Goal: Find specific page/section

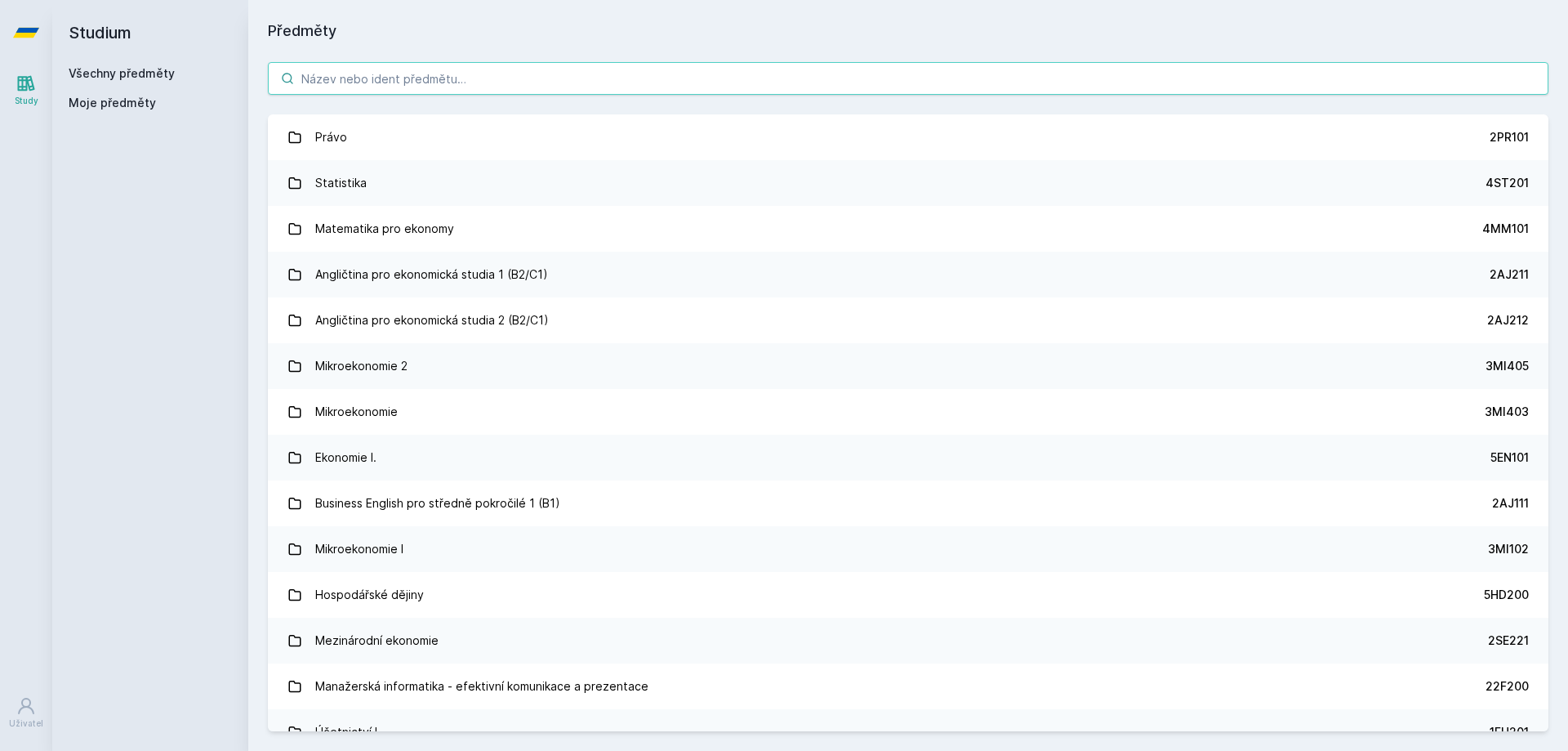
click at [753, 81] on input "search" at bounding box center [907, 79] width 1280 height 33
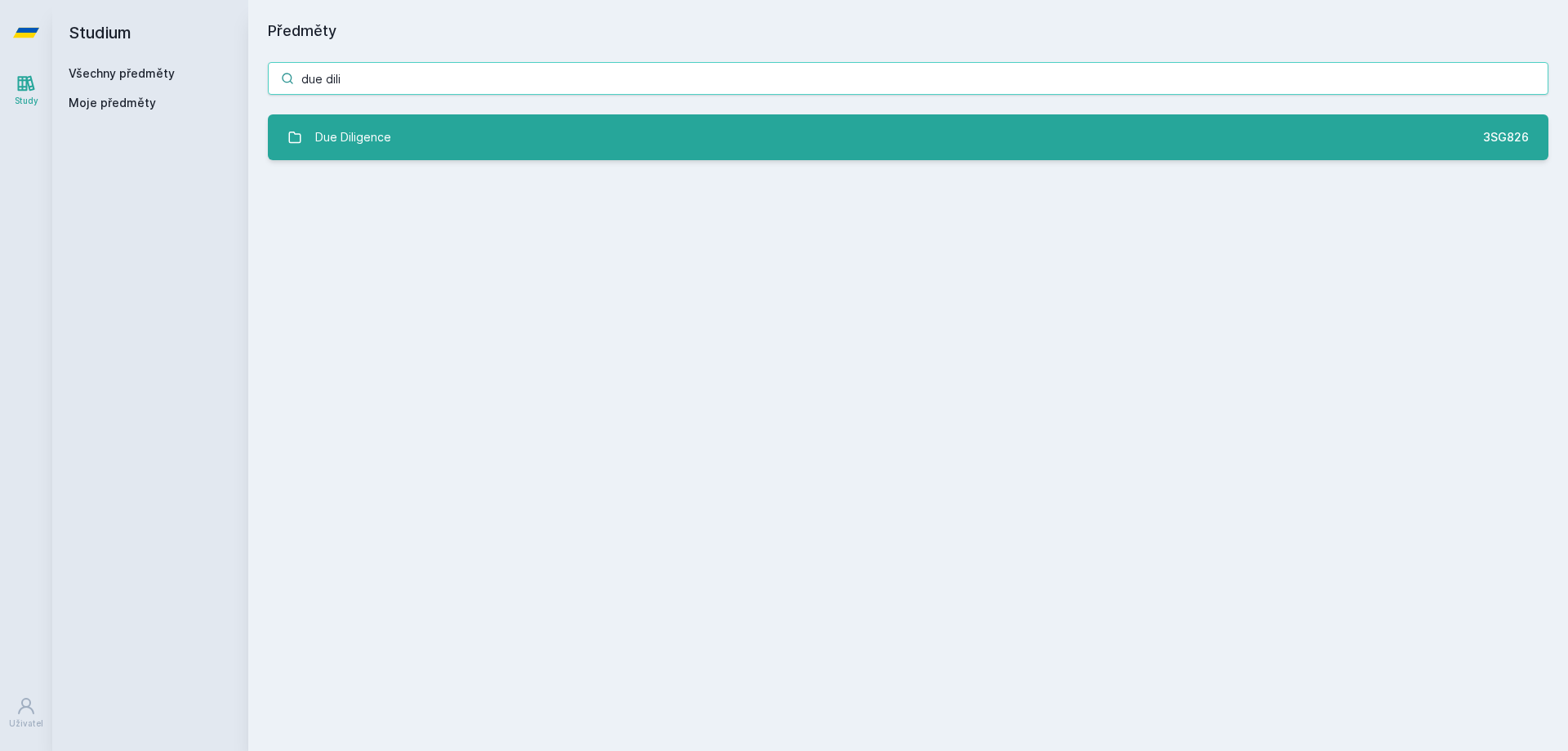
type input "due dili"
click at [854, 150] on link "Due Diligence 3SG826" at bounding box center [907, 137] width 1280 height 46
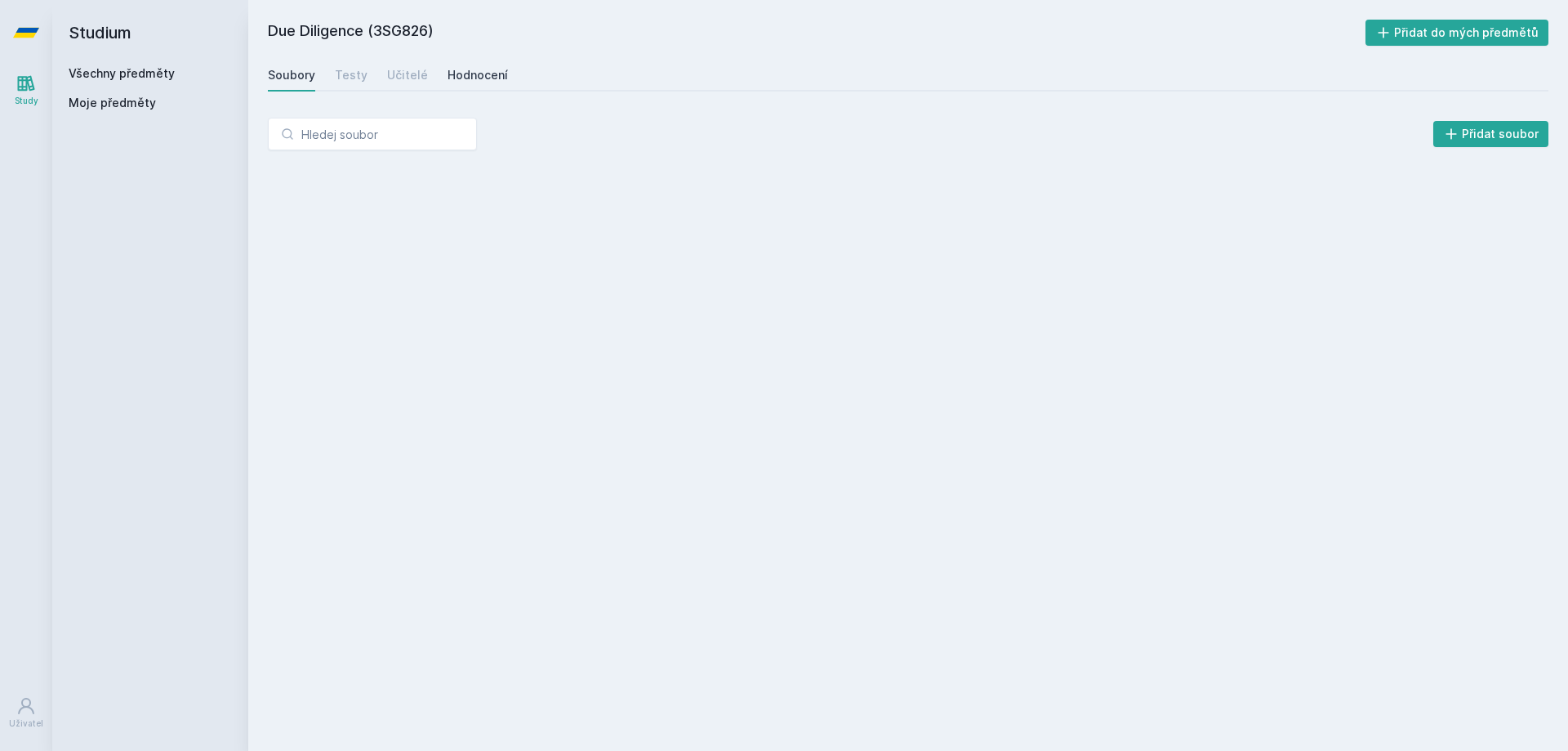
click at [454, 63] on link "Hodnocení" at bounding box center [478, 75] width 60 height 33
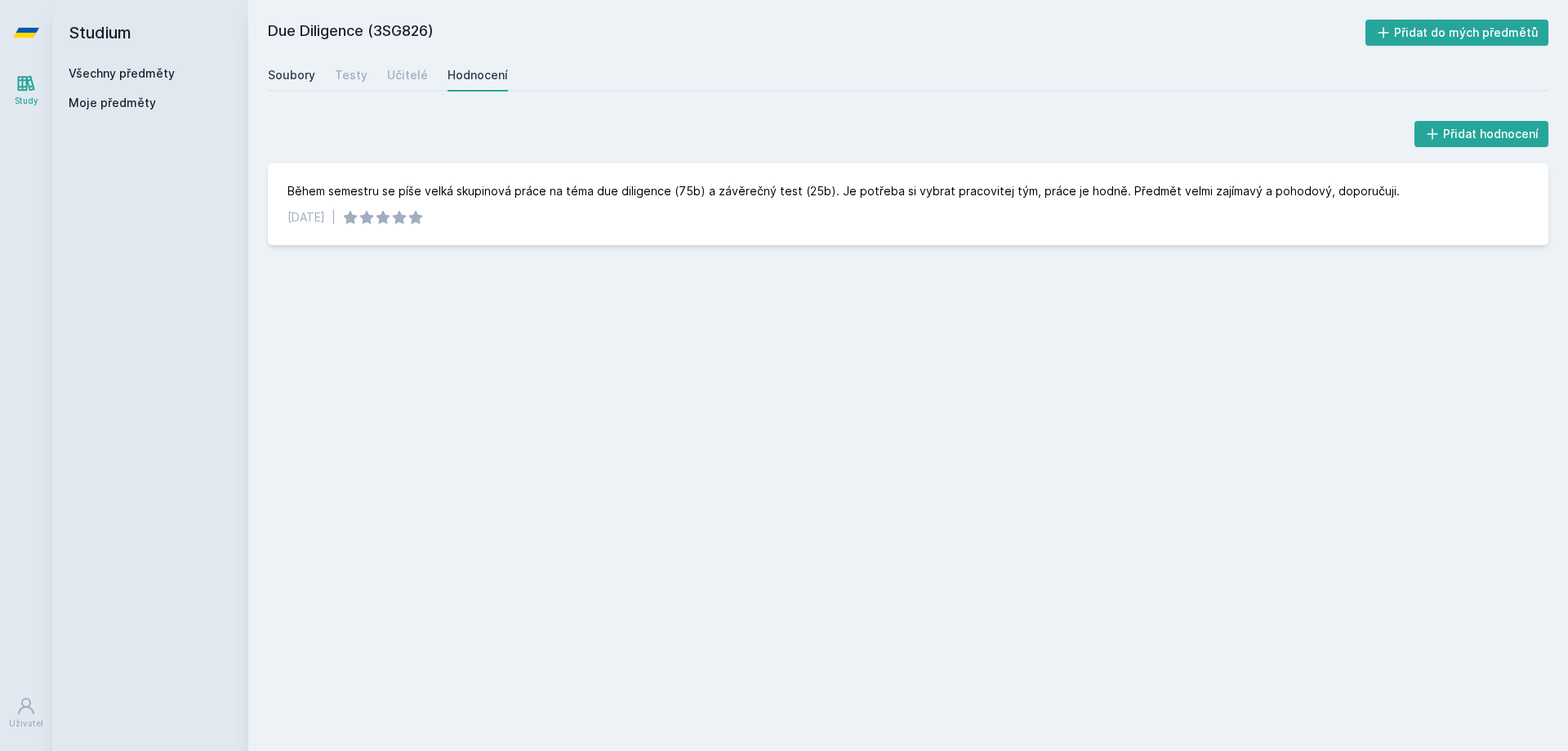
click at [279, 73] on div "Soubory" at bounding box center [291, 75] width 47 height 16
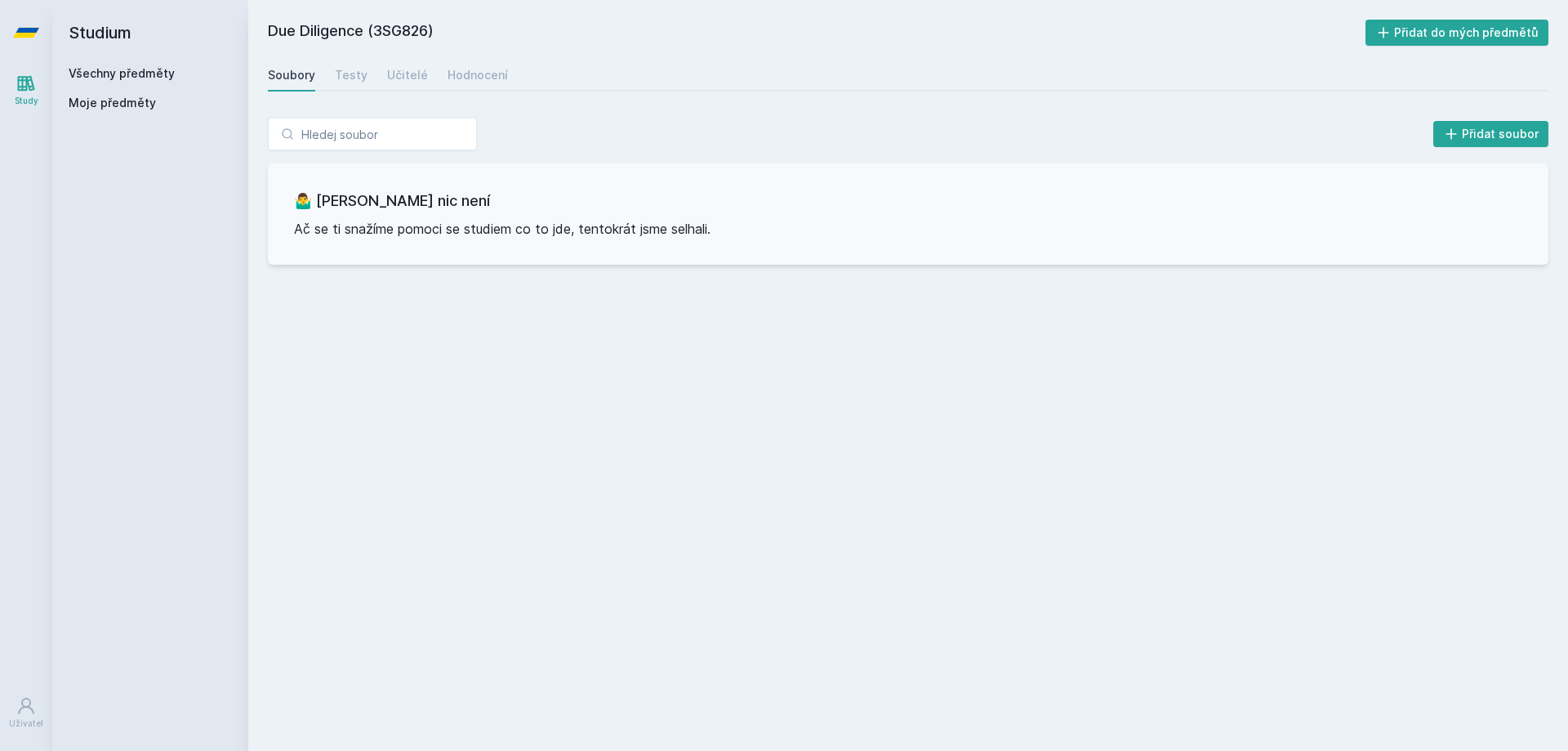
click at [28, 35] on icon at bounding box center [26, 33] width 26 height 10
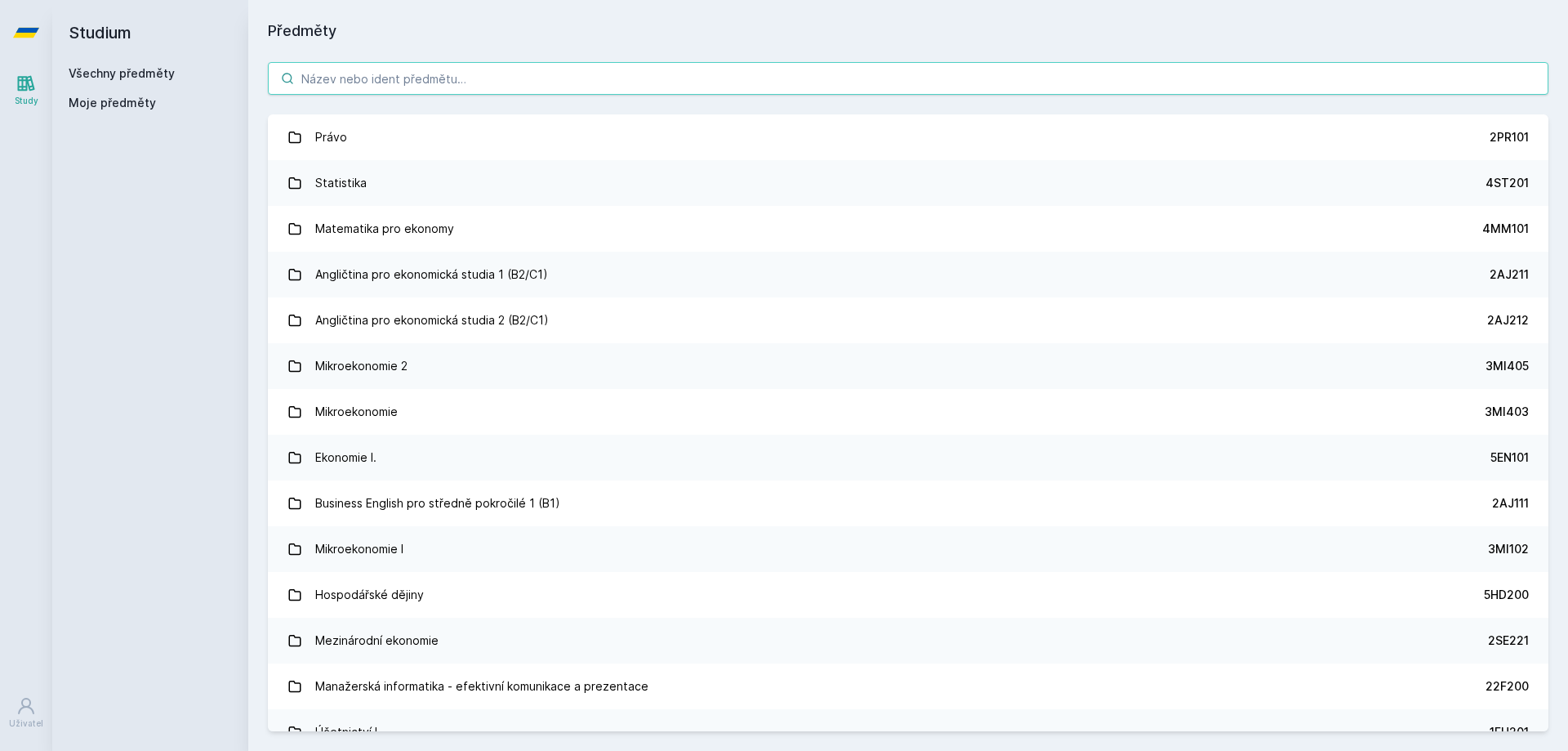
click at [437, 76] on input "search" at bounding box center [907, 79] width 1280 height 33
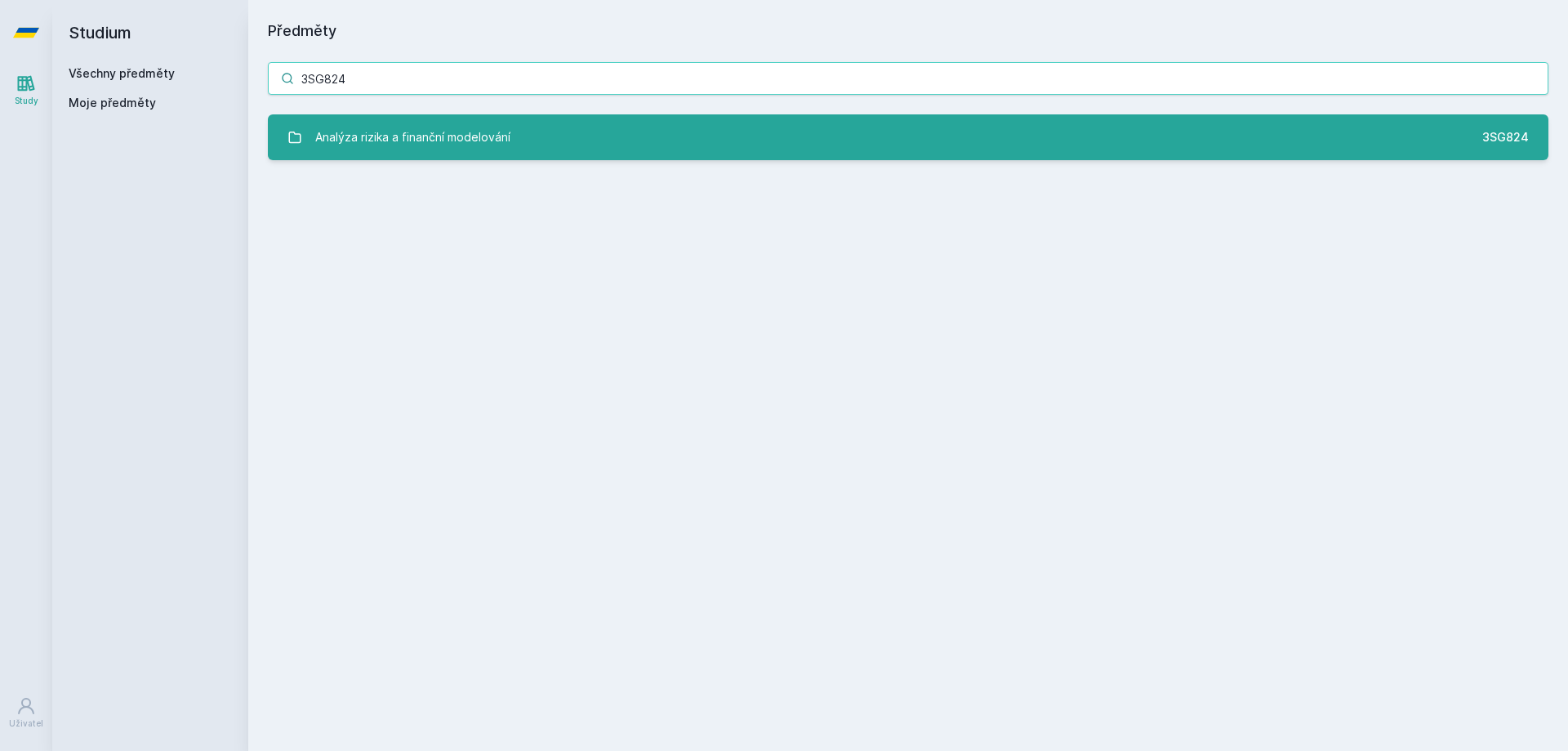
type input "3SG824"
click at [412, 124] on div "Analýza rizika a finanční modelování" at bounding box center [413, 137] width 196 height 33
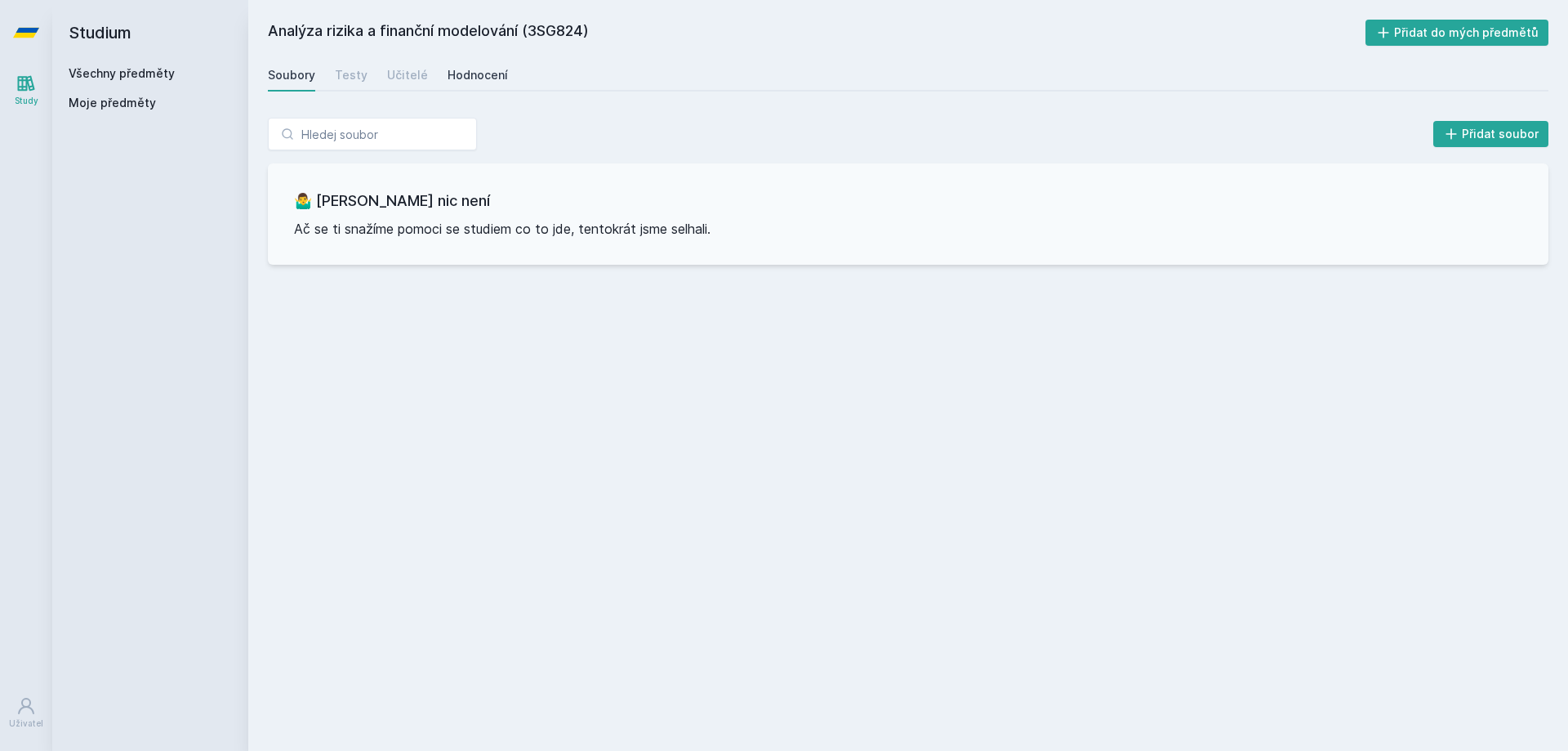
click at [465, 73] on div "Hodnocení" at bounding box center [478, 75] width 60 height 16
